Goal: Task Accomplishment & Management: Manage account settings

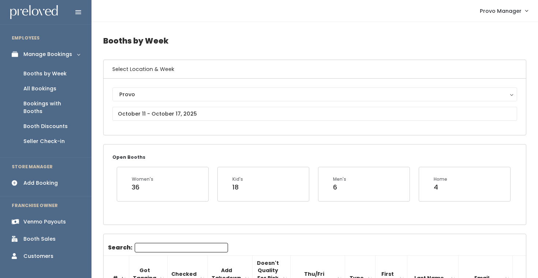
click at [61, 123] on div "Booth Discounts" at bounding box center [45, 127] width 44 height 8
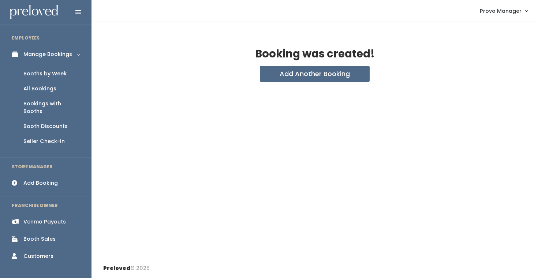
click at [46, 68] on link "Booths by Week" at bounding box center [46, 73] width 92 height 15
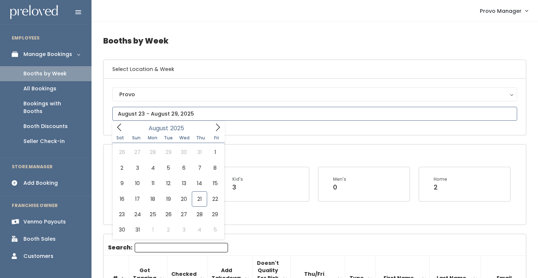
click at [158, 116] on input "text" at bounding box center [314, 114] width 405 height 14
click at [210, 129] on div "August 2025" at bounding box center [168, 127] width 84 height 11
click at [219, 128] on icon at bounding box center [218, 127] width 8 height 8
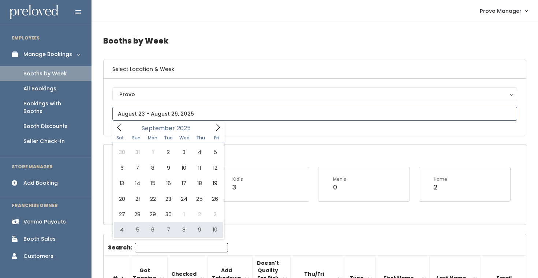
type input "October 4 to October 10"
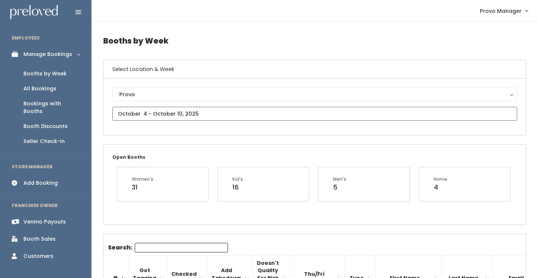
click at [171, 112] on input "text" at bounding box center [314, 114] width 405 height 14
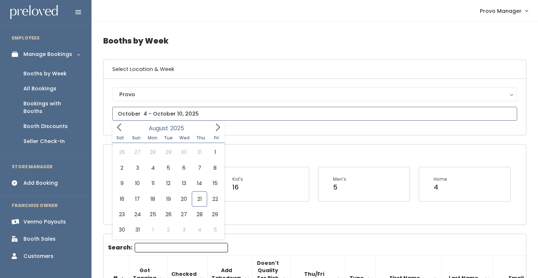
click at [213, 126] on span at bounding box center [218, 127] width 14 height 11
type input "October 18 to October 24"
click at [189, 116] on input "text" at bounding box center [314, 114] width 405 height 14
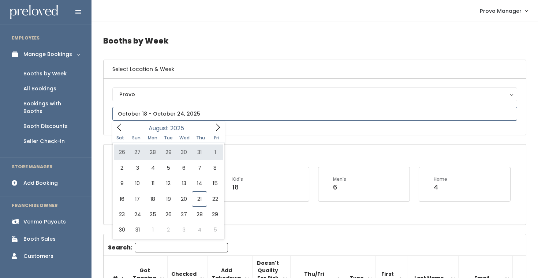
click at [215, 132] on span at bounding box center [218, 127] width 14 height 11
click at [218, 125] on icon at bounding box center [218, 127] width 4 height 7
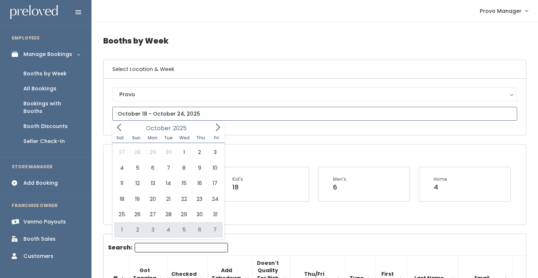
type input "November 1 to November 7"
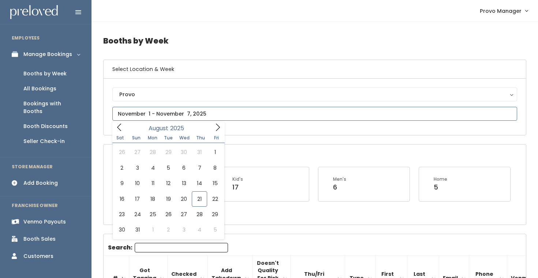
click at [154, 111] on input "text" at bounding box center [314, 114] width 405 height 14
click at [216, 127] on icon at bounding box center [218, 127] width 8 height 8
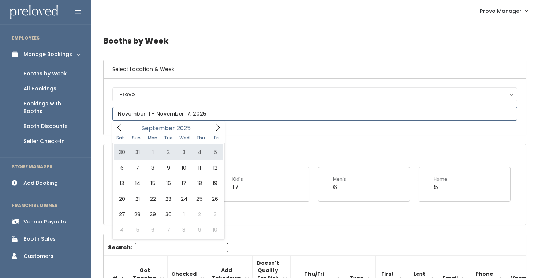
click at [218, 130] on icon at bounding box center [218, 127] width 8 height 8
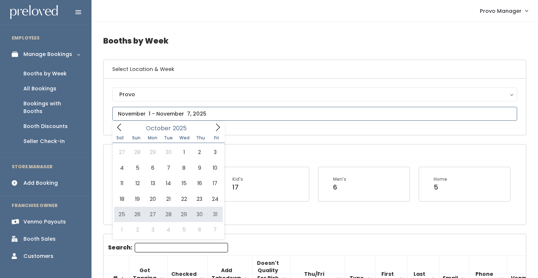
type input "October 25 to October 31"
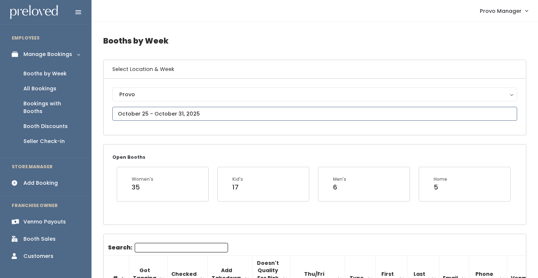
click at [161, 112] on input "text" at bounding box center [314, 114] width 405 height 14
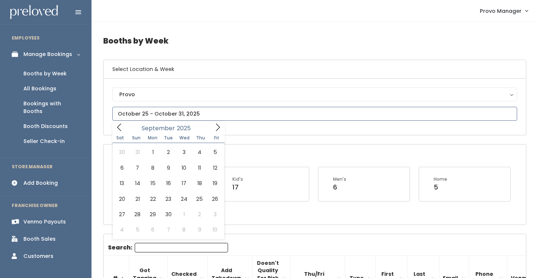
click at [216, 126] on icon at bounding box center [218, 127] width 8 height 8
type input "October 25 to October 31"
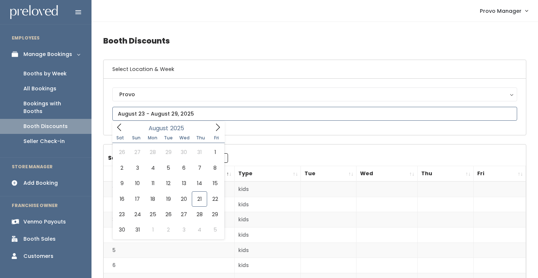
click at [152, 113] on input "text" at bounding box center [314, 114] width 405 height 14
type input "[DATE] to [DATE]"
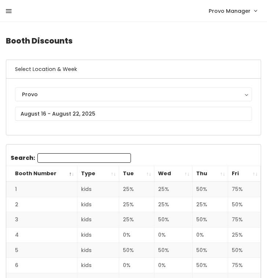
click at [9, 12] on icon at bounding box center [9, 11] width 6 height 7
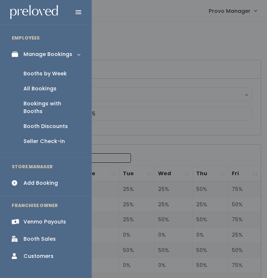
click at [60, 123] on div "Booth Discounts" at bounding box center [45, 127] width 44 height 8
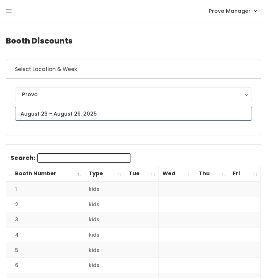
click at [77, 116] on input "text" at bounding box center [133, 114] width 237 height 14
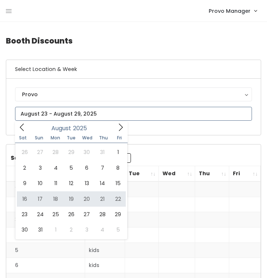
type input "[DATE] to [DATE]"
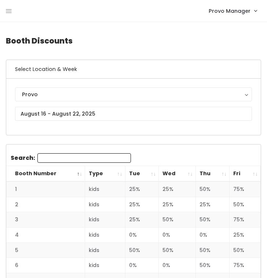
click at [252, 173] on th "Fri" at bounding box center [244, 174] width 31 height 16
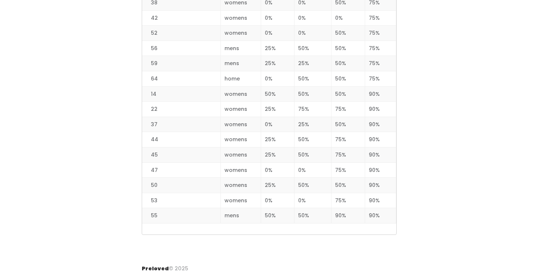
scroll to position [948, 0]
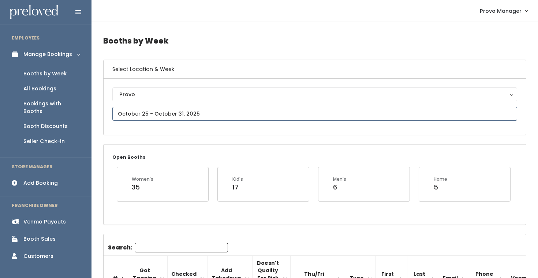
click at [169, 114] on input "text" at bounding box center [314, 114] width 405 height 14
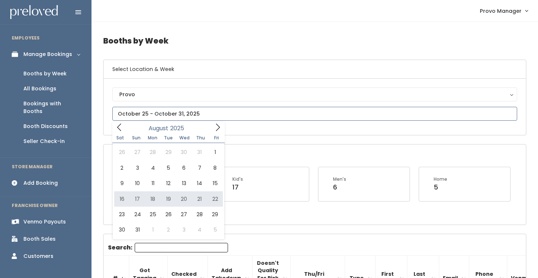
type input "August 16 to August 22"
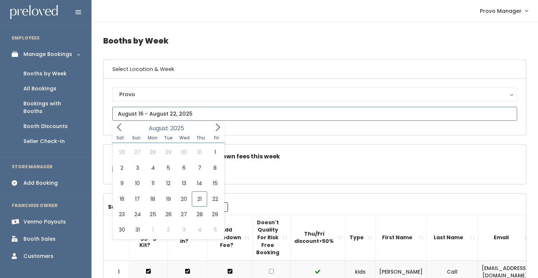
click at [196, 115] on input "text" at bounding box center [314, 114] width 405 height 14
type input "August 16 to August 22"
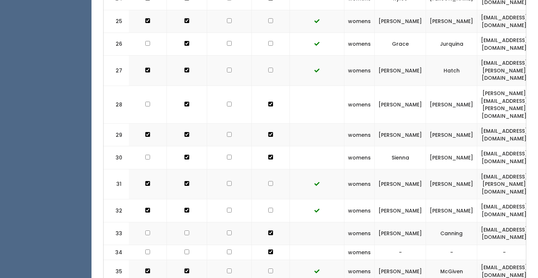
scroll to position [850, 0]
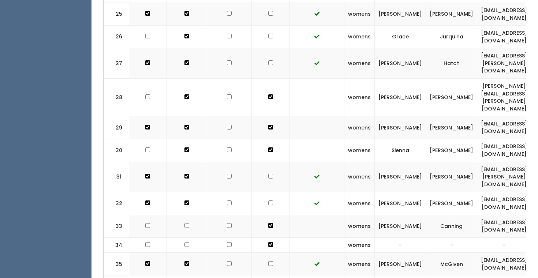
checkbox input "false"
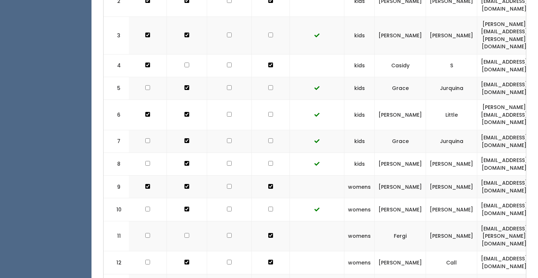
scroll to position [0, 0]
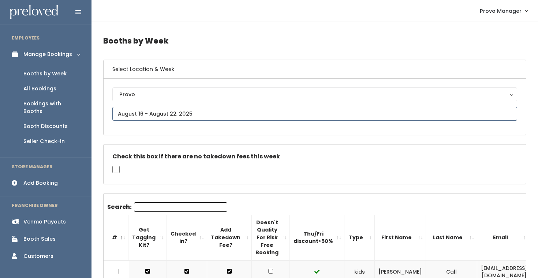
click at [175, 110] on input "text" at bounding box center [314, 114] width 405 height 14
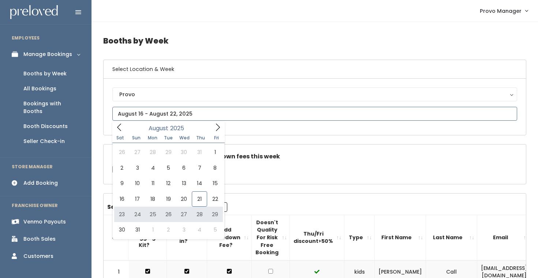
type input "[DATE] to [DATE]"
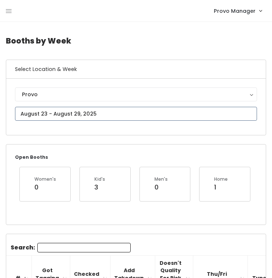
click at [62, 114] on input "text" at bounding box center [136, 114] width 242 height 14
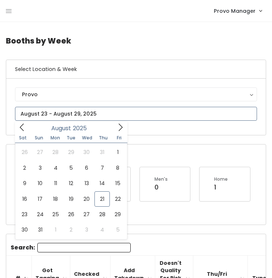
click at [62, 114] on input "text" at bounding box center [136, 114] width 242 height 14
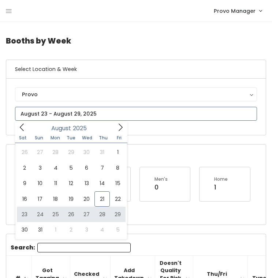
type input "August 23 to August 29"
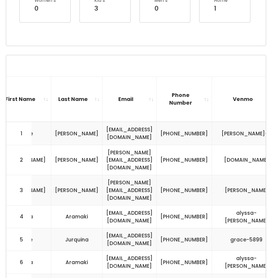
scroll to position [0, 282]
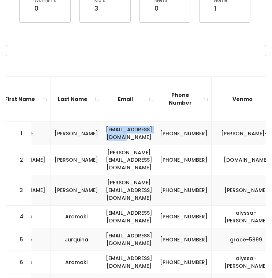
drag, startPoint x: 196, startPoint y: 133, endPoint x: 126, endPoint y: 135, distance: 70.4
click at [126, 135] on td "[EMAIL_ADDRESS][DOMAIN_NAME]" at bounding box center [129, 133] width 54 height 23
copy td "[EMAIL_ADDRESS][DOMAIN_NAME]"
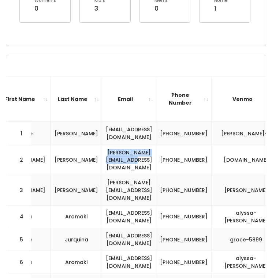
drag, startPoint x: 196, startPoint y: 156, endPoint x: 113, endPoint y: 155, distance: 82.8
click at [113, 156] on td "[PERSON_NAME][EMAIL_ADDRESS][DOMAIN_NAME]" at bounding box center [129, 160] width 54 height 30
copy td "[PERSON_NAME][EMAIL_ADDRESS][DOMAIN_NAME]"
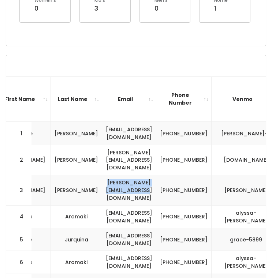
drag, startPoint x: 206, startPoint y: 179, endPoint x: 116, endPoint y: 176, distance: 89.8
click at [116, 177] on td "[PERSON_NAME][EMAIL_ADDRESS][DOMAIN_NAME]" at bounding box center [129, 190] width 54 height 30
copy td "[PERSON_NAME][EMAIL_ADDRESS][DOMAIN_NAME]"
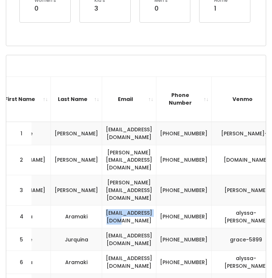
drag, startPoint x: 199, startPoint y: 201, endPoint x: 129, endPoint y: 196, distance: 70.8
click at [129, 206] on td "[EMAIL_ADDRESS][DOMAIN_NAME]" at bounding box center [129, 217] width 54 height 23
copy td "[EMAIL_ADDRESS][DOMAIN_NAME]"
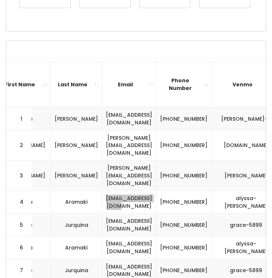
scroll to position [200, 0]
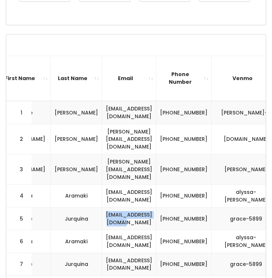
drag, startPoint x: 197, startPoint y: 202, endPoint x: 120, endPoint y: 203, distance: 76.5
click at [120, 208] on td "[EMAIL_ADDRESS][DOMAIN_NAME]" at bounding box center [129, 219] width 54 height 23
copy td "[EMAIL_ADDRESS][DOMAIN_NAME]"
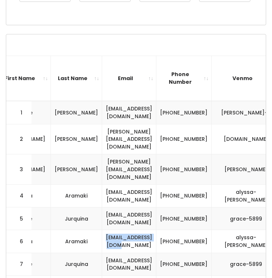
drag, startPoint x: 194, startPoint y: 229, endPoint x: 124, endPoint y: 226, distance: 70.3
click at [124, 230] on td "[EMAIL_ADDRESS][DOMAIN_NAME]" at bounding box center [129, 241] width 54 height 23
copy td "[EMAIL_ADDRESS][DOMAIN_NAME]"
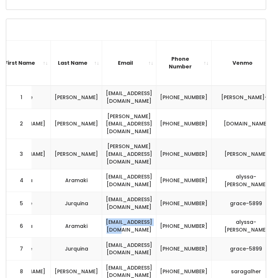
scroll to position [231, 0]
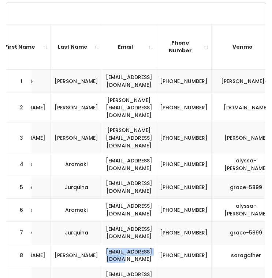
drag, startPoint x: 198, startPoint y: 240, endPoint x: 121, endPoint y: 242, distance: 76.9
click at [122, 244] on td "[EMAIL_ADDRESS][DOMAIN_NAME]" at bounding box center [129, 255] width 54 height 23
copy td "[EMAIL_ADDRESS][DOMAIN_NAME]"
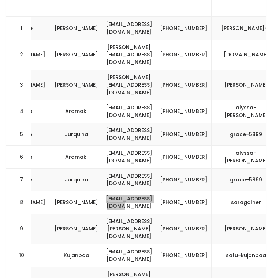
scroll to position [285, 0]
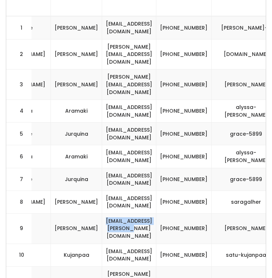
drag, startPoint x: 197, startPoint y: 208, endPoint x: 115, endPoint y: 208, distance: 81.3
click at [115, 213] on td "[EMAIL_ADDRESS][PERSON_NAME][DOMAIN_NAME]" at bounding box center [129, 228] width 54 height 30
copy td "[EMAIL_ADDRESS][PERSON_NAME][DOMAIN_NAME]"
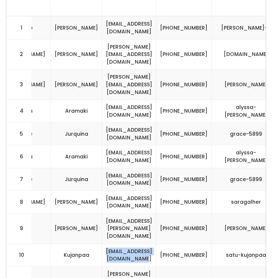
drag, startPoint x: 204, startPoint y: 235, endPoint x: 119, endPoint y: 234, distance: 85.3
click at [119, 244] on td "[EMAIL_ADDRESS][DOMAIN_NAME]" at bounding box center [129, 255] width 54 height 23
copy td "[EMAIL_ADDRESS][DOMAIN_NAME]"
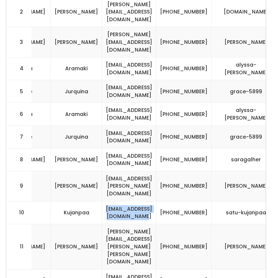
scroll to position [338, 0]
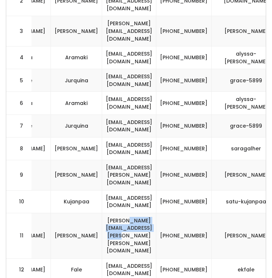
drag, startPoint x: 209, startPoint y: 202, endPoint x: 133, endPoint y: 204, distance: 75.8
click at [133, 213] on td "[PERSON_NAME][EMAIL_ADDRESS][PERSON_NAME][PERSON_NAME][DOMAIN_NAME]" at bounding box center [129, 235] width 54 height 45
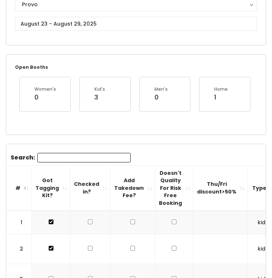
scroll to position [0, 0]
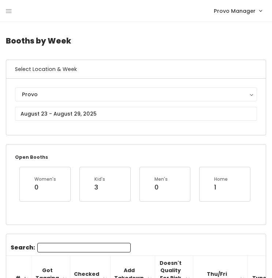
click at [57, 244] on input "Search:" at bounding box center [83, 248] width 93 height 10
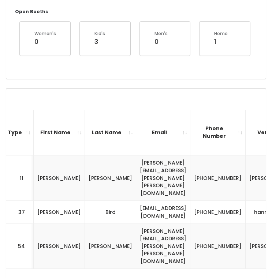
scroll to position [0, 292]
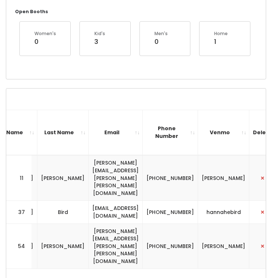
type input "anna"
click at [253, 167] on td at bounding box center [265, 177] width 32 height 45
click at [261, 176] on span "button" at bounding box center [262, 178] width 3 height 4
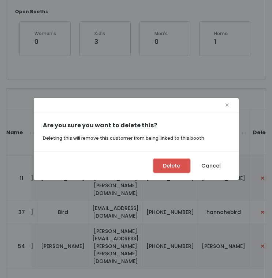
click at [161, 167] on button "Delete" at bounding box center [171, 166] width 37 height 14
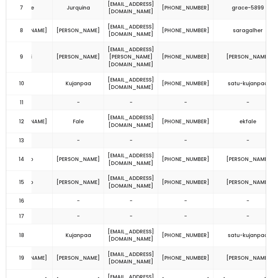
scroll to position [0, 282]
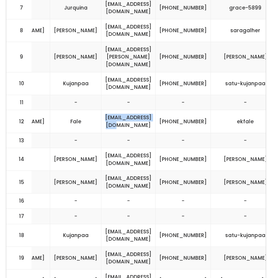
drag, startPoint x: 192, startPoint y: 93, endPoint x: 193, endPoint y: 98, distance: 4.5
click at [156, 110] on td "[EMAIL_ADDRESS][DOMAIN_NAME]" at bounding box center [128, 121] width 54 height 23
copy td "[EMAIL_ADDRESS][DOMAIN_NAME]"
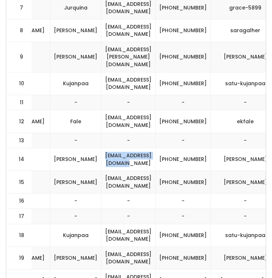
drag, startPoint x: 202, startPoint y: 137, endPoint x: 121, endPoint y: 137, distance: 80.9
click at [121, 148] on td "[EMAIL_ADDRESS][DOMAIN_NAME]" at bounding box center [128, 159] width 54 height 23
copy td "[EMAIL_ADDRESS][DOMAIN_NAME]"
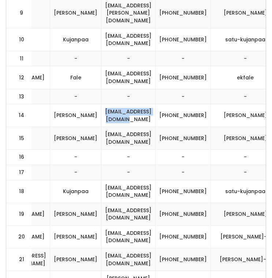
scroll to position [508, 0]
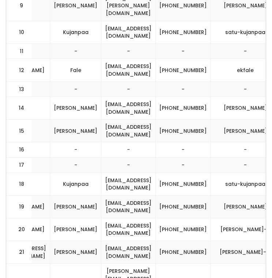
click at [156, 196] on td "[EMAIL_ADDRESS][DOMAIN_NAME]" at bounding box center [128, 207] width 54 height 23
drag, startPoint x: 197, startPoint y: 188, endPoint x: 120, endPoint y: 187, distance: 77.3
click at [120, 196] on td "[EMAIL_ADDRESS][DOMAIN_NAME]" at bounding box center [128, 207] width 54 height 23
copy td "[EMAIL_ADDRESS][DOMAIN_NAME]"
drag, startPoint x: 200, startPoint y: 206, endPoint x: 123, endPoint y: 205, distance: 76.2
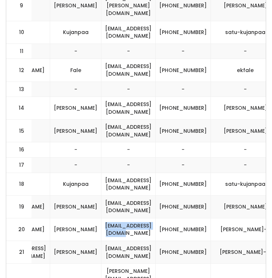
click at [123, 218] on td "[EMAIL_ADDRESS][DOMAIN_NAME]" at bounding box center [128, 229] width 54 height 23
copy td "[EMAIL_ADDRESS][DOMAIN_NAME]"
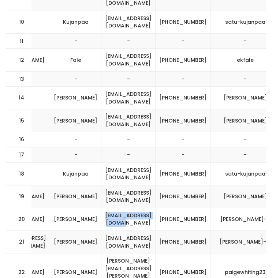
scroll to position [523, 0]
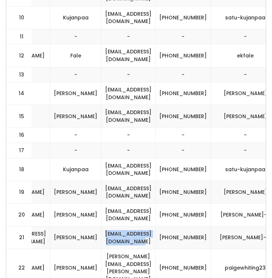
drag, startPoint x: 203, startPoint y: 215, endPoint x: 115, endPoint y: 216, distance: 87.9
click at [115, 227] on td "[EMAIL_ADDRESS][DOMAIN_NAME]" at bounding box center [128, 238] width 54 height 23
copy td "[EMAIL_ADDRESS][DOMAIN_NAME]"
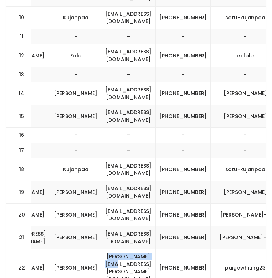
drag, startPoint x: 187, startPoint y: 238, endPoint x: 116, endPoint y: 238, distance: 71.0
click at [117, 249] on td "[PERSON_NAME][EMAIL_ADDRESS][PERSON_NAME][DOMAIN_NAME]" at bounding box center [128, 268] width 54 height 38
copy td "[PERSON_NAME][EMAIL_ADDRESS][PERSON_NAME][DOMAIN_NAME]"
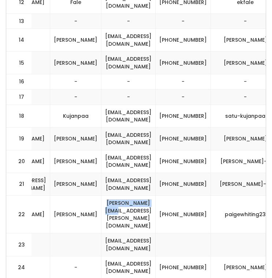
scroll to position [586, 0]
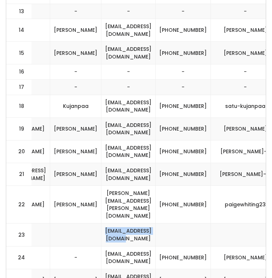
drag, startPoint x: 196, startPoint y: 193, endPoint x: 114, endPoint y: 192, distance: 82.8
click at [114, 224] on td "[EMAIL_ADDRESS][DOMAIN_NAME]" at bounding box center [128, 235] width 54 height 23
copy td "[EMAIL_ADDRESS][DOMAIN_NAME]"
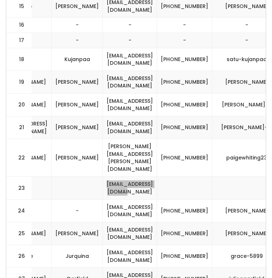
scroll to position [634, 0]
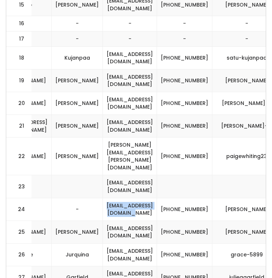
drag, startPoint x: 207, startPoint y: 168, endPoint x: 121, endPoint y: 168, distance: 85.3
click at [121, 198] on td "[EMAIL_ADDRESS][DOMAIN_NAME]" at bounding box center [130, 209] width 54 height 23
copy td "[EMAIL_ADDRESS][DOMAIN_NAME]"
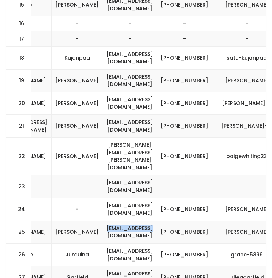
drag, startPoint x: 183, startPoint y: 191, endPoint x: 114, endPoint y: 191, distance: 69.9
click at [114, 221] on td "[EMAIL_ADDRESS][DOMAIN_NAME]" at bounding box center [130, 232] width 54 height 23
copy td "[EMAIL_ADDRESS][DOMAIN_NAME]"
drag, startPoint x: 205, startPoint y: 232, endPoint x: 122, endPoint y: 234, distance: 82.8
click at [122, 267] on td "[EMAIL_ADDRESS][DOMAIN_NAME]" at bounding box center [130, 278] width 54 height 23
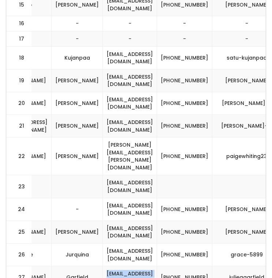
copy td "[EMAIL_ADDRESS][DOMAIN_NAME]"
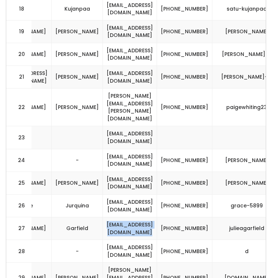
scroll to position [690, 0]
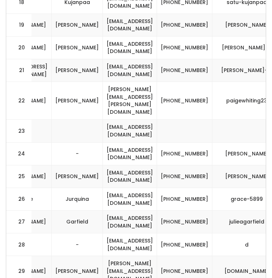
click at [157, 234] on td "[EMAIL_ADDRESS][DOMAIN_NAME]" at bounding box center [130, 245] width 54 height 23
drag, startPoint x: 205, startPoint y: 201, endPoint x: 122, endPoint y: 201, distance: 83.5
click at [122, 234] on td "[EMAIL_ADDRESS][DOMAIN_NAME]" at bounding box center [130, 245] width 54 height 23
drag, startPoint x: 202, startPoint y: 223, endPoint x: 119, endPoint y: 223, distance: 83.1
click at [119, 256] on td "[PERSON_NAME][EMAIL_ADDRESS][DOMAIN_NAME]" at bounding box center [130, 271] width 54 height 30
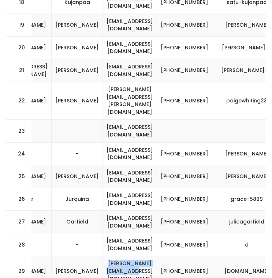
scroll to position [709, 0]
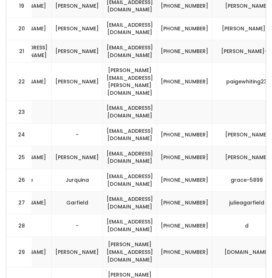
drag, startPoint x: 205, startPoint y: 230, endPoint x: 109, endPoint y: 231, distance: 95.9
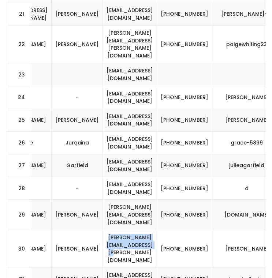
scroll to position [753, 0]
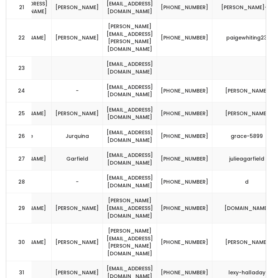
click at [157, 261] on td "[EMAIL_ADDRESS][DOMAIN_NAME]" at bounding box center [130, 272] width 54 height 23
drag, startPoint x: 199, startPoint y: 209, endPoint x: 122, endPoint y: 207, distance: 77.7
click at [122, 261] on td "[EMAIL_ADDRESS][DOMAIN_NAME]" at bounding box center [130, 272] width 54 height 23
drag, startPoint x: 201, startPoint y: 227, endPoint x: 123, endPoint y: 225, distance: 77.7
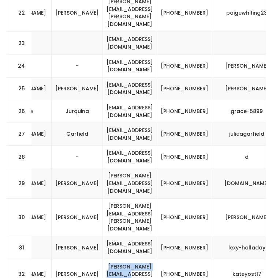
scroll to position [789, 0]
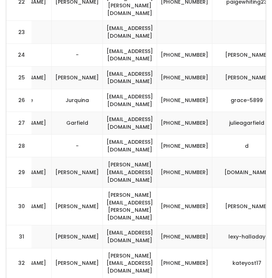
drag, startPoint x: 198, startPoint y: 218, endPoint x: 115, endPoint y: 218, distance: 83.1
drag, startPoint x: 196, startPoint y: 239, endPoint x: 128, endPoint y: 237, distance: 67.8
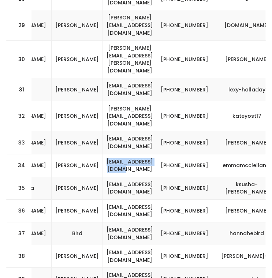
scroll to position [943, 0]
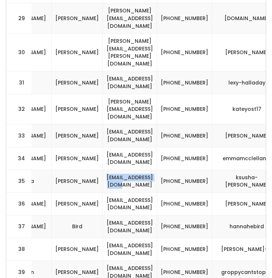
drag, startPoint x: 203, startPoint y: 107, endPoint x: 111, endPoint y: 107, distance: 91.6
click at [111, 170] on td "[EMAIL_ADDRESS][DOMAIN_NAME]" at bounding box center [130, 181] width 54 height 23
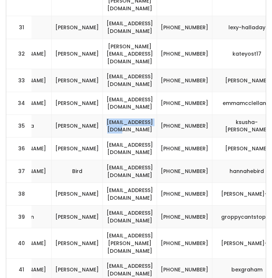
scroll to position [1000, 0]
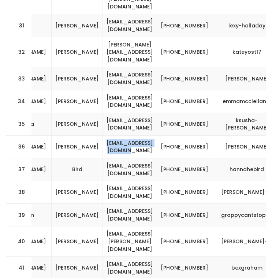
drag, startPoint x: 189, startPoint y: 77, endPoint x: 120, endPoint y: 75, distance: 68.1
click at [120, 135] on td "[EMAIL_ADDRESS][DOMAIN_NAME]" at bounding box center [130, 146] width 54 height 23
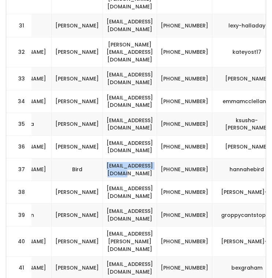
drag, startPoint x: 203, startPoint y: 102, endPoint x: 123, endPoint y: 93, distance: 80.4
click at [123, 158] on td "[EMAIL_ADDRESS][DOMAIN_NAME]" at bounding box center [130, 169] width 54 height 23
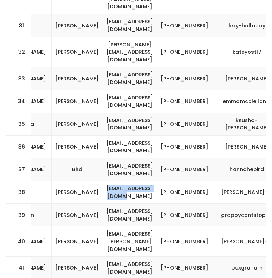
drag, startPoint x: 193, startPoint y: 124, endPoint x: 127, endPoint y: 119, distance: 66.5
click at [127, 181] on td "[EMAIL_ADDRESS][DOMAIN_NAME]" at bounding box center [130, 192] width 54 height 23
click at [146, 204] on td "[EMAIL_ADDRESS][DOMAIN_NAME]" at bounding box center [130, 215] width 54 height 23
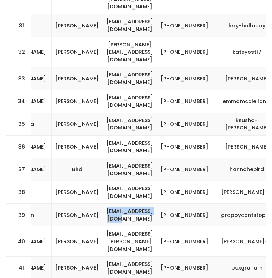
drag, startPoint x: 204, startPoint y: 140, endPoint x: 122, endPoint y: 141, distance: 81.3
click at [123, 204] on td "[EMAIL_ADDRESS][DOMAIN_NAME]" at bounding box center [130, 215] width 54 height 23
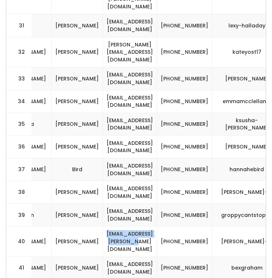
drag, startPoint x: 205, startPoint y: 164, endPoint x: 112, endPoint y: 167, distance: 92.3
click at [112, 227] on td "[EMAIL_ADDRESS][PERSON_NAME][DOMAIN_NAME]" at bounding box center [130, 242] width 54 height 30
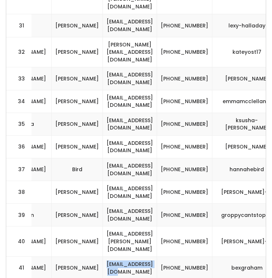
drag, startPoint x: 203, startPoint y: 191, endPoint x: 126, endPoint y: 187, distance: 76.6
click at [126, 257] on td "[EMAIL_ADDRESS][DOMAIN_NAME]" at bounding box center [130, 268] width 54 height 23
drag, startPoint x: 193, startPoint y: 211, endPoint x: 99, endPoint y: 211, distance: 94.1
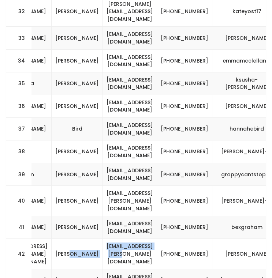
scroll to position [1041, 0]
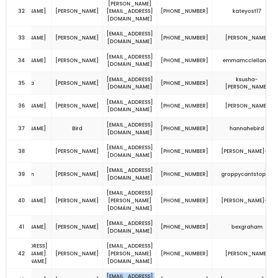
drag, startPoint x: 201, startPoint y: 193, endPoint x: 124, endPoint y: 190, distance: 77.3
click at [124, 269] on td "[EMAIL_ADDRESS][DOMAIN_NAME]" at bounding box center [130, 280] width 54 height 23
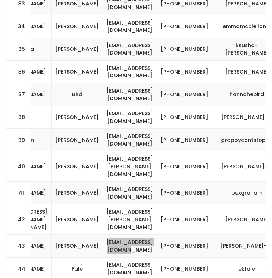
scroll to position [1074, 0]
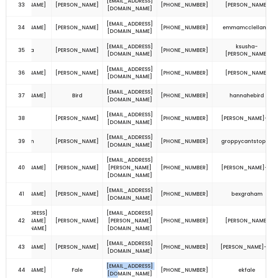
drag, startPoint x: 195, startPoint y: 182, endPoint x: 129, endPoint y: 180, distance: 65.9
click at [130, 259] on td "[EMAIL_ADDRESS][DOMAIN_NAME]" at bounding box center [130, 270] width 54 height 23
drag, startPoint x: 198, startPoint y: 206, endPoint x: 116, endPoint y: 207, distance: 82.0
drag, startPoint x: 197, startPoint y: 230, endPoint x: 116, endPoint y: 229, distance: 80.2
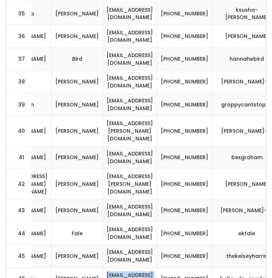
scroll to position [1118, 0]
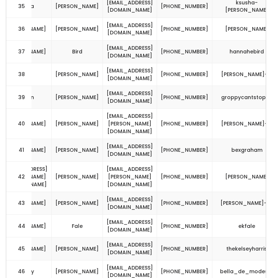
drag, startPoint x: 204, startPoint y: 207, endPoint x: 117, endPoint y: 206, distance: 86.8
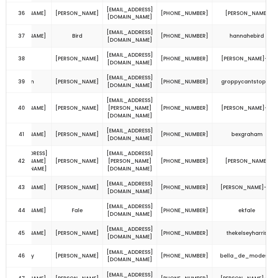
drag, startPoint x: 192, startPoint y: 212, endPoint x: 126, endPoint y: 210, distance: 65.9
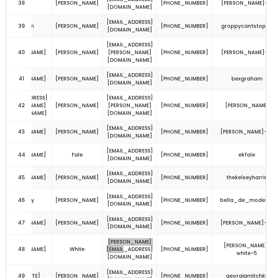
scroll to position [1200, 0]
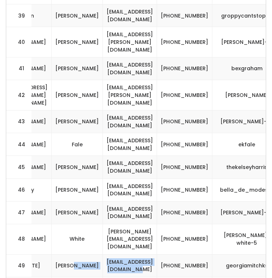
drag, startPoint x: 204, startPoint y: 171, endPoint x: 105, endPoint y: 172, distance: 98.1
click at [106, 255] on tr "49 womens [US_STATE][PERSON_NAME] [EMAIL_ADDRESS][DOMAIN_NAME] [PHONE_NUMBER] g…" at bounding box center [19, 266] width 588 height 23
drag, startPoint x: 200, startPoint y: 195, endPoint x: 107, endPoint y: 194, distance: 93.4
drag, startPoint x: 209, startPoint y: 217, endPoint x: 105, endPoint y: 218, distance: 104.0
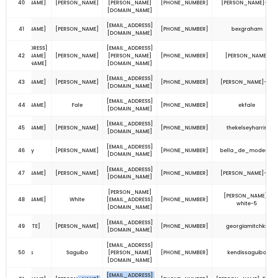
scroll to position [1253, 0]
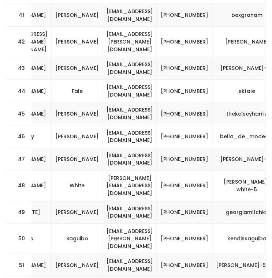
drag, startPoint x: 205, startPoint y: 186, endPoint x: 119, endPoint y: 185, distance: 86.1
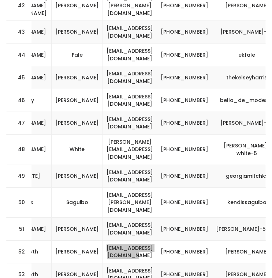
scroll to position [1290, 0]
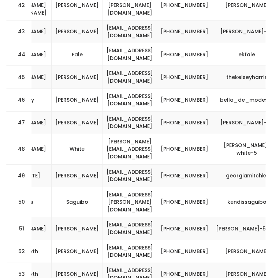
drag, startPoint x: 209, startPoint y: 195, endPoint x: 114, endPoint y: 194, distance: 95.2
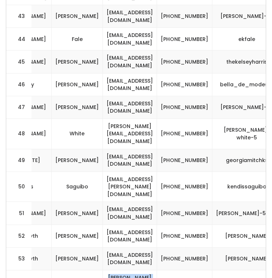
scroll to position [1310, 0]
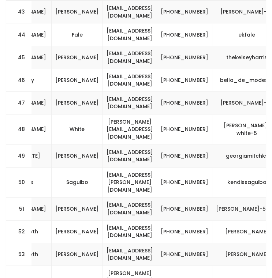
drag, startPoint x: 192, startPoint y: 197, endPoint x: 127, endPoint y: 197, distance: 64.5
drag, startPoint x: 185, startPoint y: 220, endPoint x: 121, endPoint y: 218, distance: 64.1
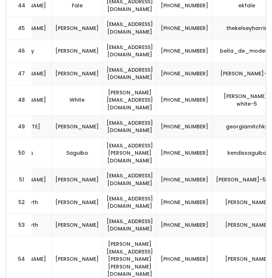
drag, startPoint x: 204, startPoint y: 213, endPoint x: 119, endPoint y: 214, distance: 85.0
drag, startPoint x: 193, startPoint y: 238, endPoint x: 126, endPoint y: 237, distance: 67.0
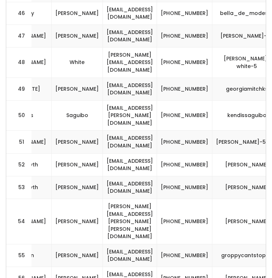
scroll to position [1379, 0]
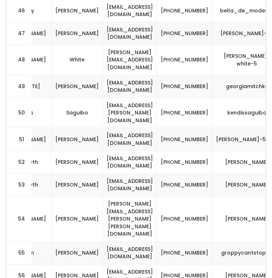
drag, startPoint x: 197, startPoint y: 220, endPoint x: 123, endPoint y: 220, distance: 74.0
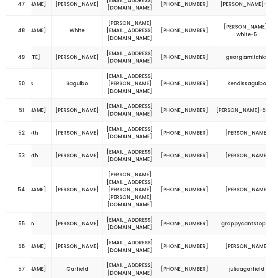
scroll to position [1414, 0]
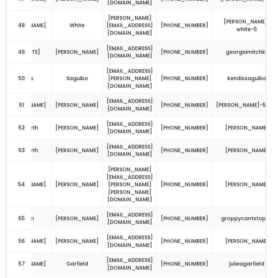
drag, startPoint x: 198, startPoint y: 207, endPoint x: 119, endPoint y: 207, distance: 79.1
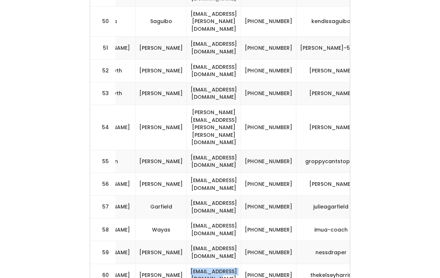
scroll to position [1473, 0]
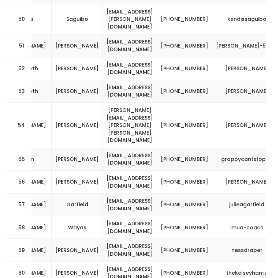
drag, startPoint x: 202, startPoint y: 171, endPoint x: 123, endPoint y: 161, distance: 79.7
drag, startPoint x: 198, startPoint y: 193, endPoint x: 118, endPoint y: 193, distance: 80.9
drag, startPoint x: 201, startPoint y: 217, endPoint x: 122, endPoint y: 217, distance: 79.5
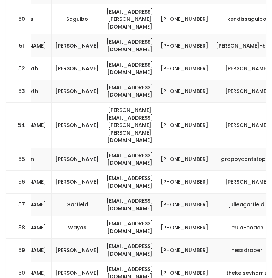
drag, startPoint x: 201, startPoint y: 240, endPoint x: 121, endPoint y: 240, distance: 80.2
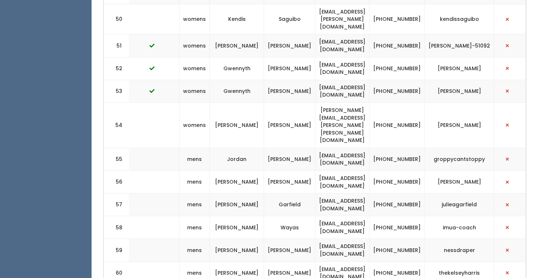
scroll to position [0, 194]
